Goal: Information Seeking & Learning: Compare options

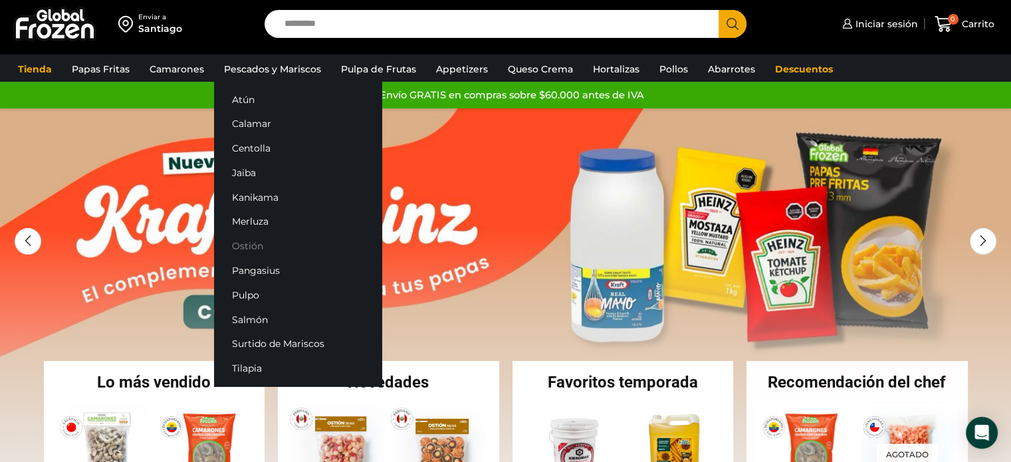
click at [265, 246] on link "Ostión" at bounding box center [298, 246] width 168 height 25
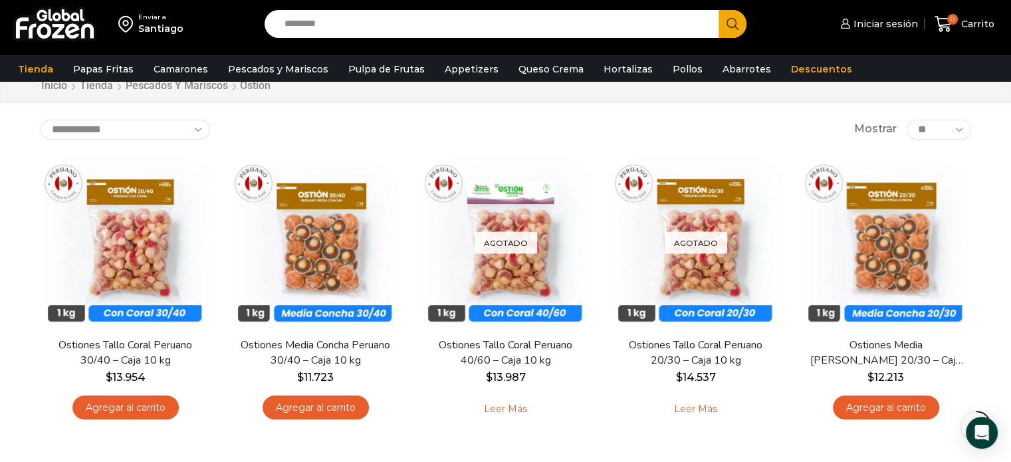
scroll to position [66, 0]
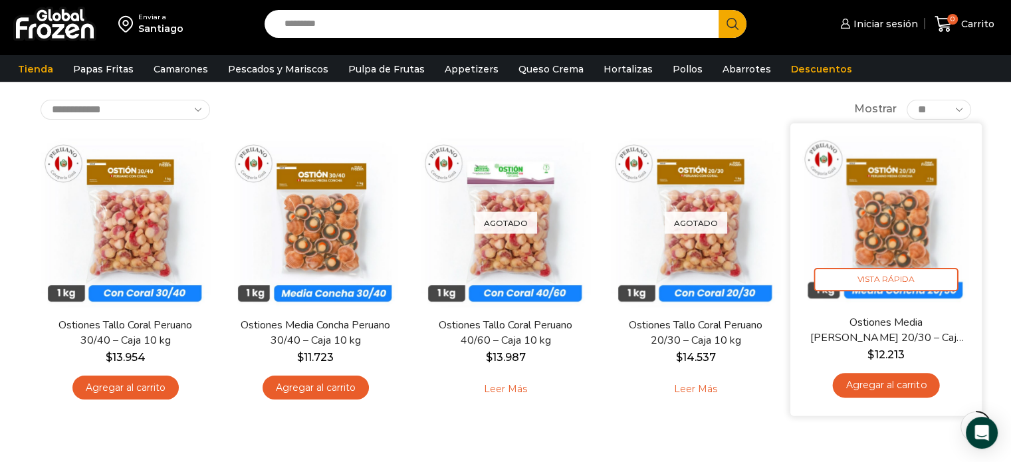
click at [888, 223] on img at bounding box center [887, 219] width 172 height 172
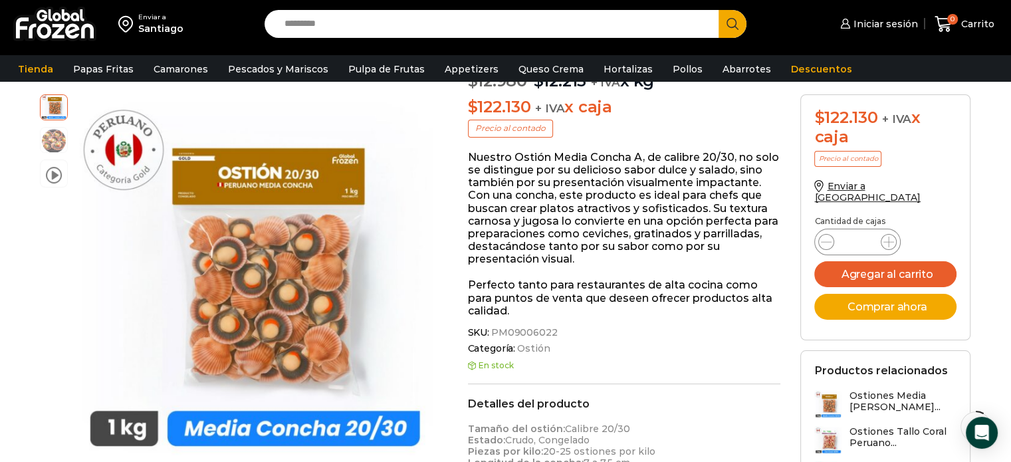
scroll to position [199, 0]
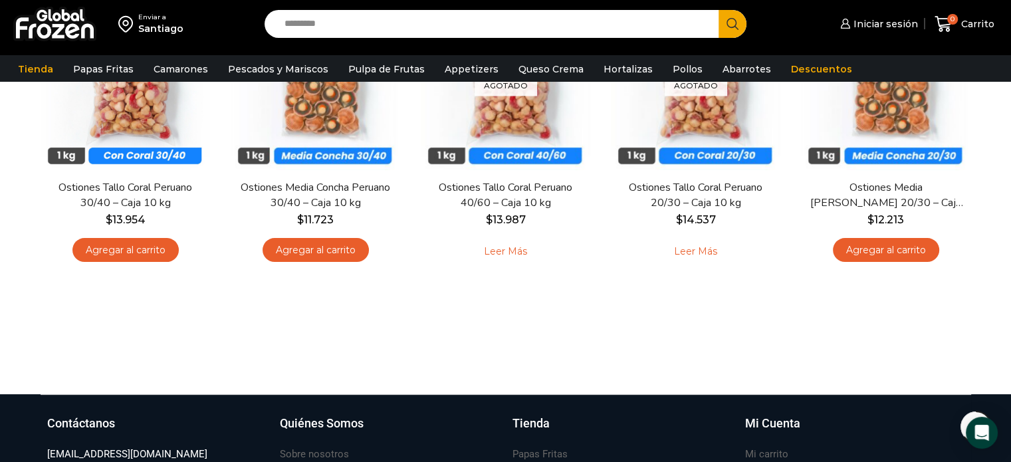
scroll to position [133, 0]
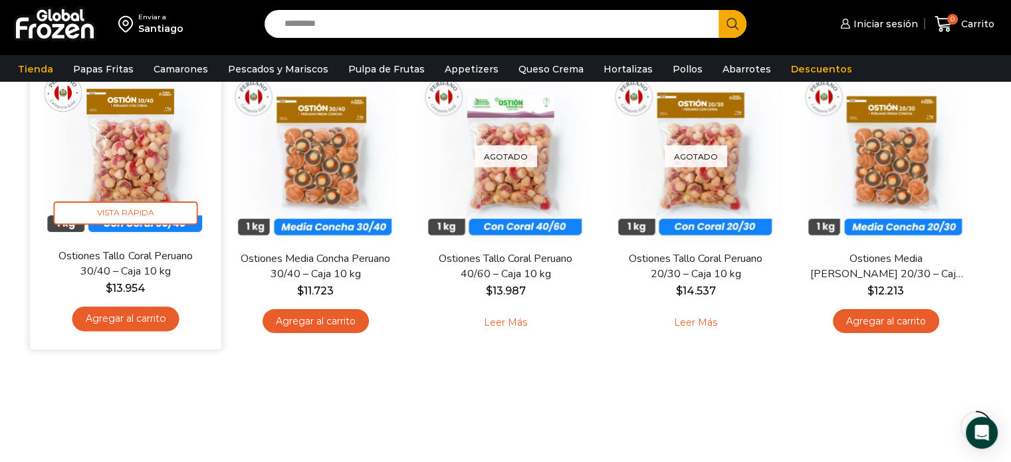
click at [130, 154] on img at bounding box center [126, 152] width 172 height 172
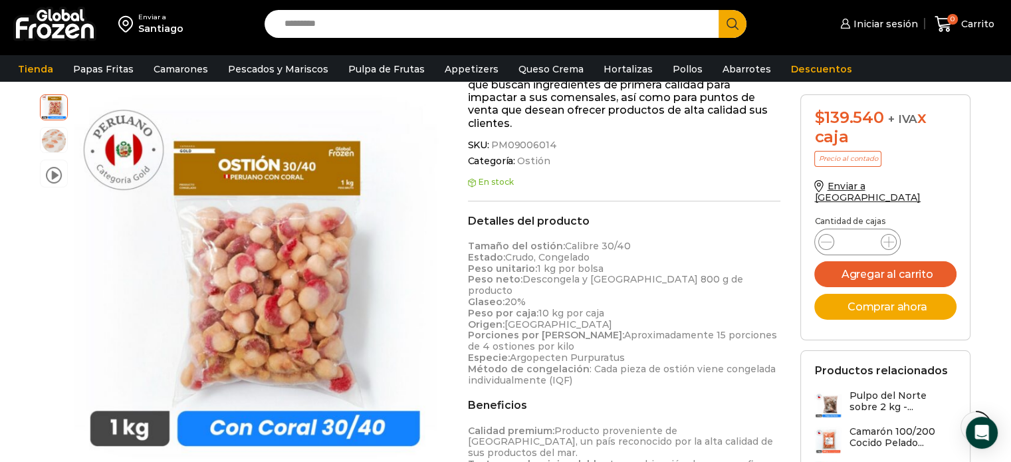
scroll to position [266, 0]
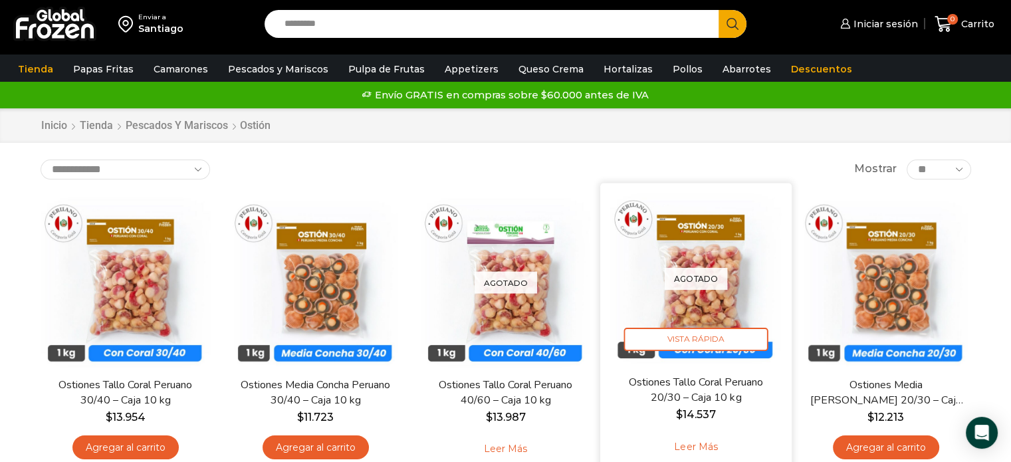
click at [710, 265] on div "Agotado [GEOGRAPHIC_DATA]" at bounding box center [696, 279] width 172 height 172
click at [701, 313] on div "Agotado [GEOGRAPHIC_DATA]" at bounding box center [696, 279] width 172 height 172
click at [702, 348] on span "Vista Rápida" at bounding box center [696, 339] width 144 height 23
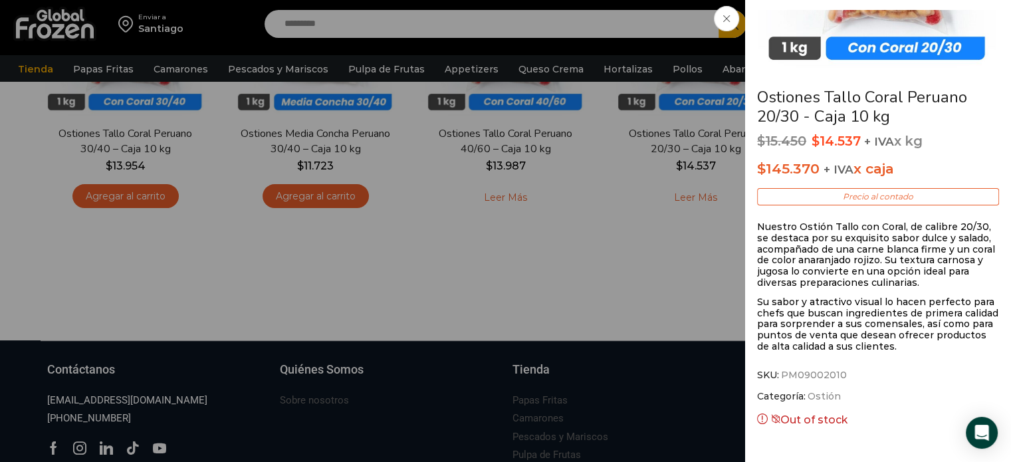
scroll to position [266, 0]
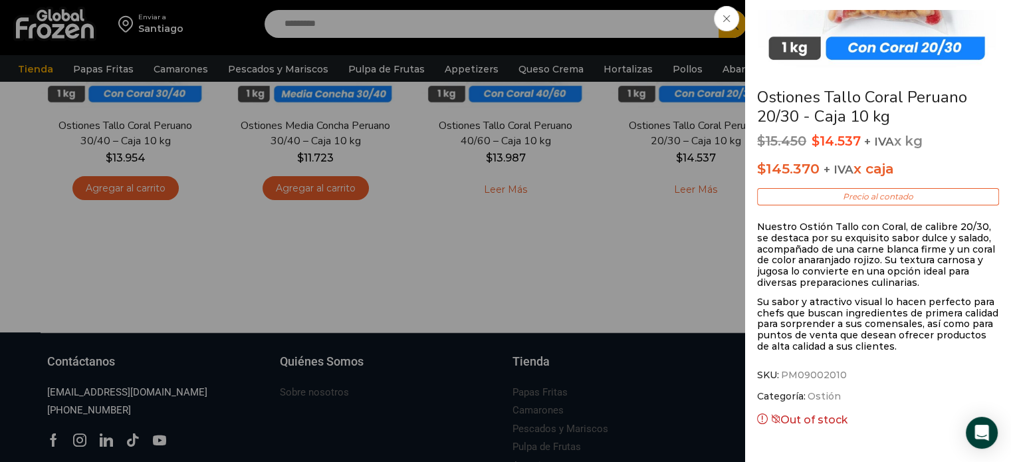
click at [725, 15] on icon at bounding box center [726, 18] width 7 height 7
